Goal: Task Accomplishment & Management: Complete application form

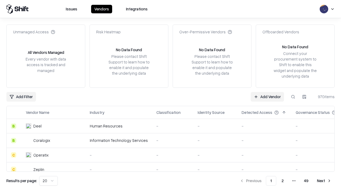
click at [267, 96] on link "Add Vendor" at bounding box center [267, 97] width 33 height 10
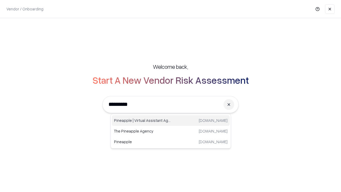
click at [171, 120] on div "Pineapple | Virtual Assistant Agency trypineapple.com" at bounding box center [171, 120] width 118 height 11
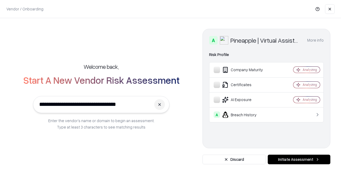
type input "**********"
click at [299, 159] on button "Initiate Assessment" at bounding box center [299, 159] width 63 height 10
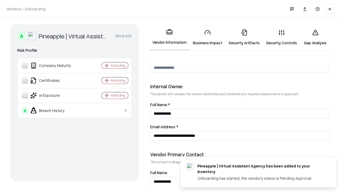
scroll to position [276, 0]
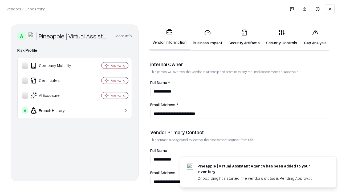
click at [207, 37] on link "Business Impact" at bounding box center [208, 37] width 36 height 25
click at [244, 37] on link "Security Artifacts" at bounding box center [244, 37] width 38 height 25
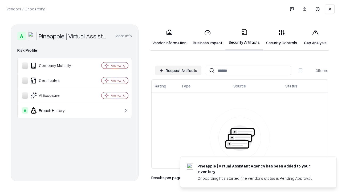
click at [178, 70] on button "Request Artifacts" at bounding box center [178, 71] width 46 height 10
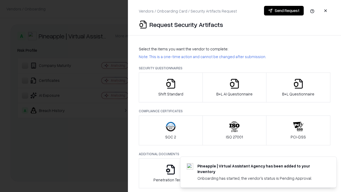
click at [170, 87] on icon "button" at bounding box center [170, 83] width 11 height 11
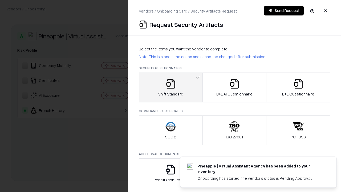
click at [284, 11] on button "Send Request" at bounding box center [284, 11] width 40 height 10
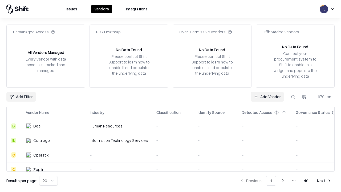
click at [293, 96] on button at bounding box center [293, 97] width 10 height 10
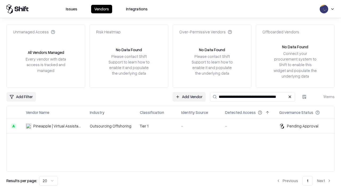
type input "**********"
click at [174, 126] on td "Tier 1" at bounding box center [156, 126] width 41 height 14
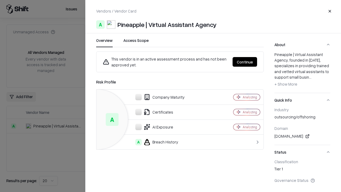
click at [245, 62] on button "Continue" at bounding box center [245, 62] width 25 height 10
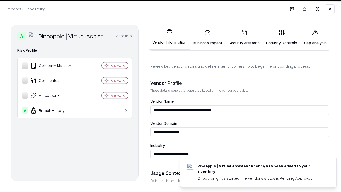
click at [244, 37] on link "Security Artifacts" at bounding box center [244, 37] width 38 height 25
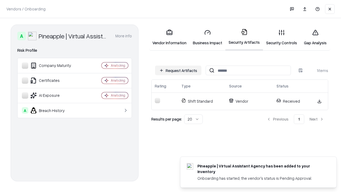
click at [282, 37] on link "Security Controls" at bounding box center [281, 37] width 37 height 25
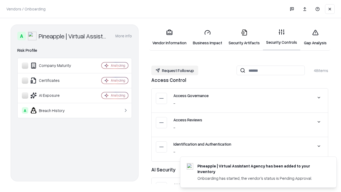
click at [175, 70] on button "Request Followup" at bounding box center [174, 71] width 47 height 10
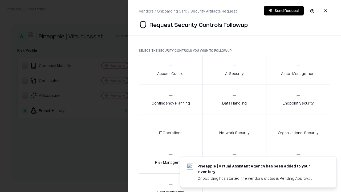
click at [170, 70] on div "Access Control" at bounding box center [170, 69] width 27 height 13
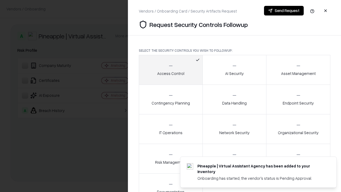
click at [284, 11] on button "Send Request" at bounding box center [284, 11] width 40 height 10
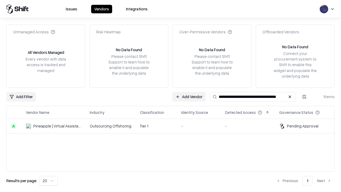
type input "**********"
click at [174, 126] on td "Tier 1" at bounding box center [156, 126] width 41 height 14
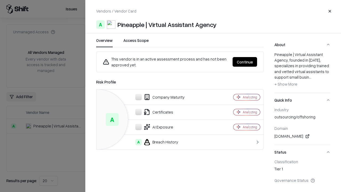
click at [245, 62] on button "Continue" at bounding box center [245, 62] width 25 height 10
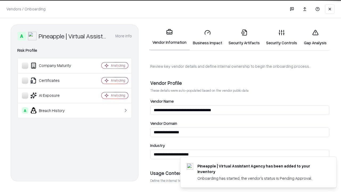
click at [315, 37] on link "Gap Analysis" at bounding box center [315, 37] width 30 height 25
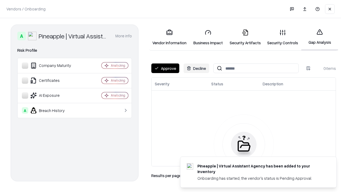
click at [165, 68] on button "Approve" at bounding box center [165, 68] width 28 height 10
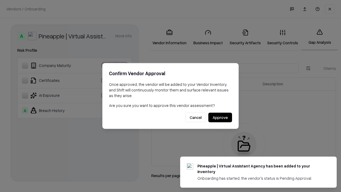
click at [220, 117] on button "Approve" at bounding box center [220, 118] width 24 height 10
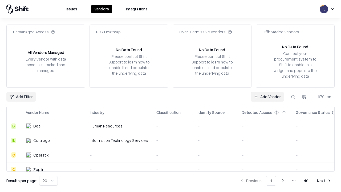
type input "**********"
click at [267, 96] on link "Add Vendor" at bounding box center [267, 97] width 33 height 10
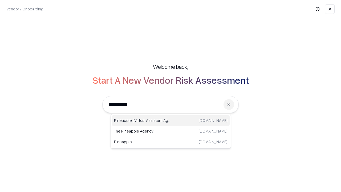
click at [171, 120] on div "Pineapple | Virtual Assistant Agency trypineapple.com" at bounding box center [171, 120] width 118 height 11
type input "**********"
